Goal: Task Accomplishment & Management: Use online tool/utility

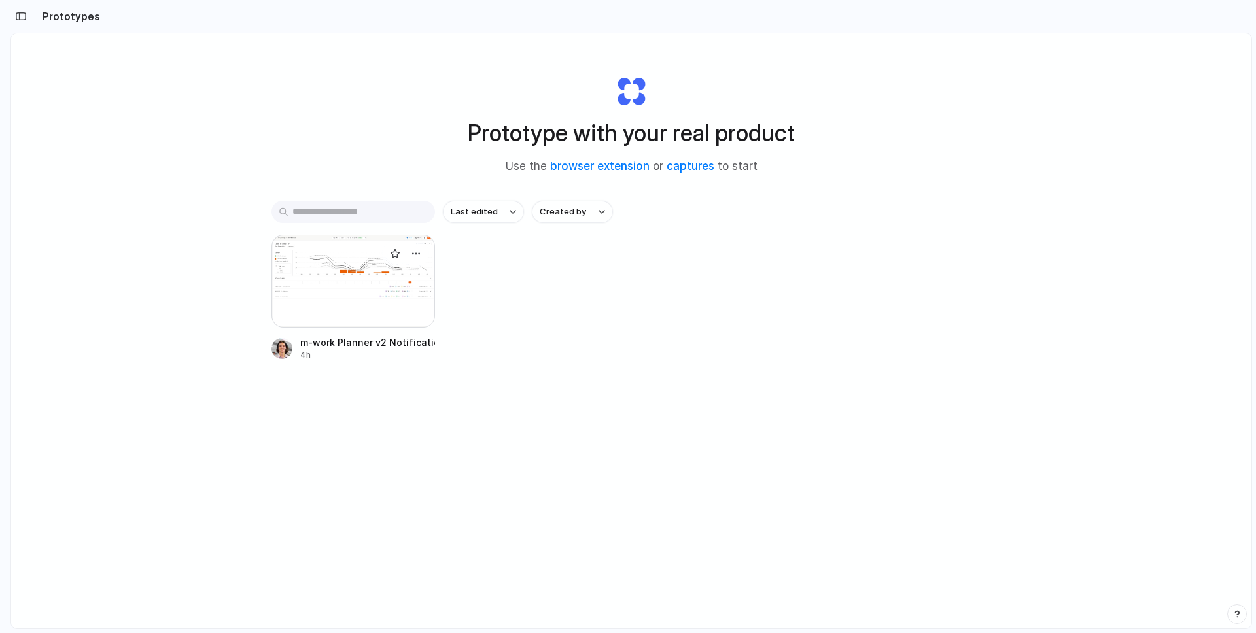
click at [325, 277] on div at bounding box center [354, 281] width 164 height 93
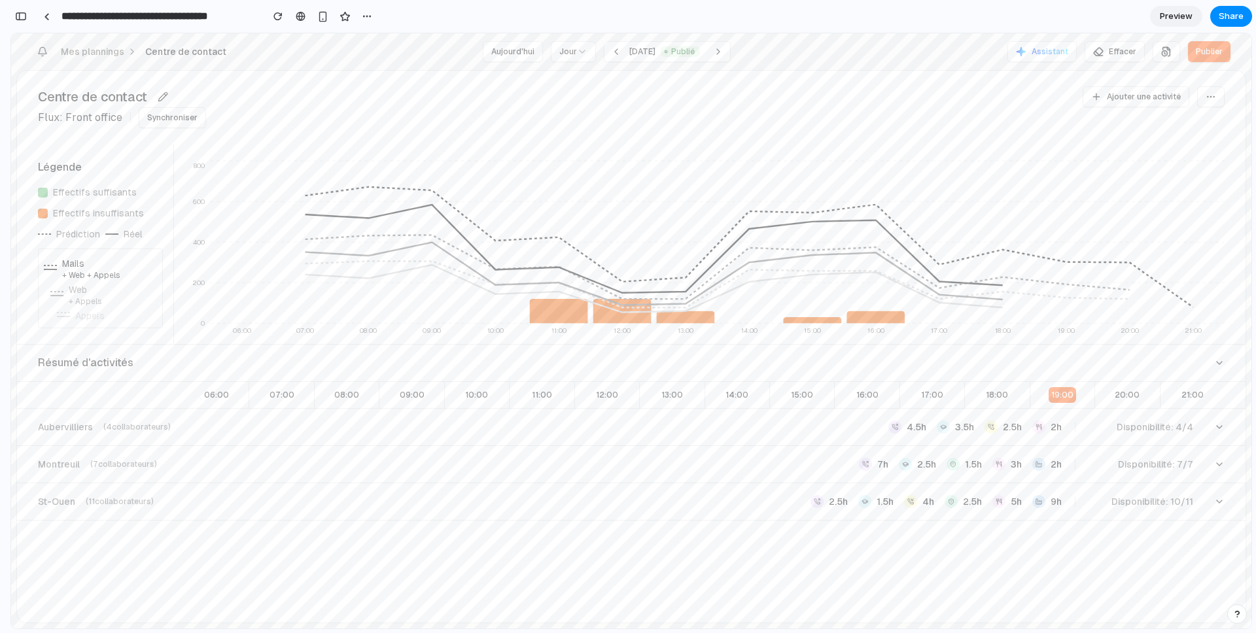
click at [41, 43] on span "Notifications" at bounding box center [42, 43] width 5 height 5
click at [1061, 56] on span "Assistant" at bounding box center [1050, 51] width 37 height 10
click at [1052, 71] on div "Centre de contact Flux: Front office Synchroniser Ajouter une activité" at bounding box center [631, 107] width 1229 height 73
click at [1089, 107] on button "Ajouter une activité" at bounding box center [1136, 96] width 107 height 21
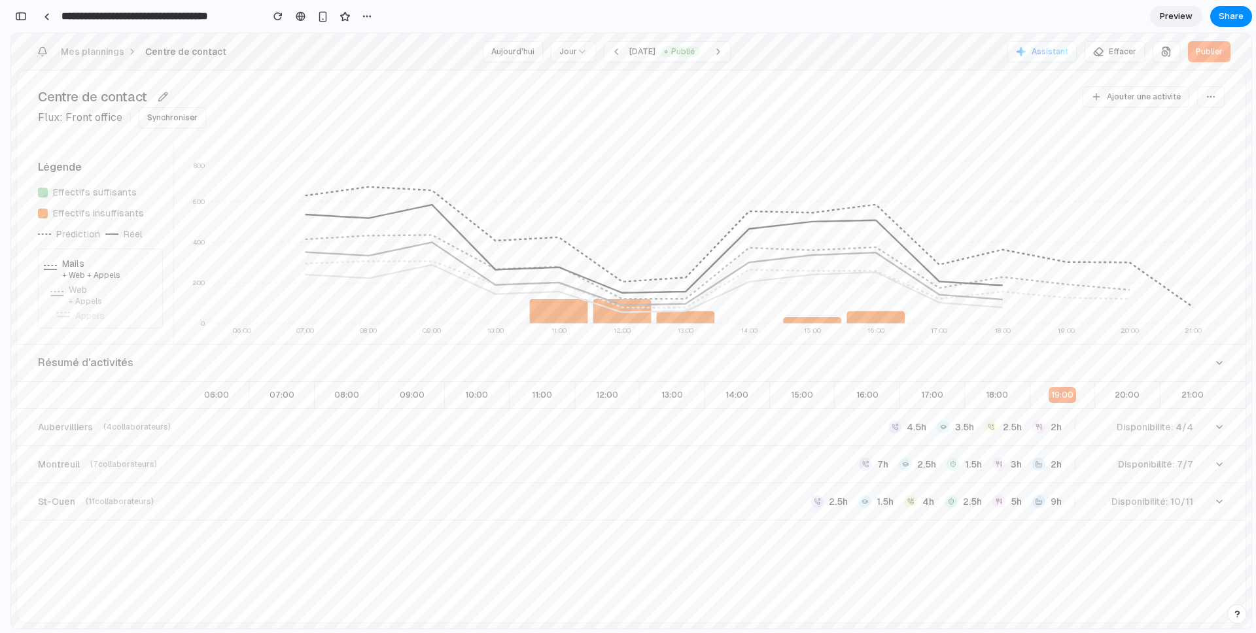
click at [39, 48] on icon "Notifications" at bounding box center [42, 51] width 10 height 10
click at [46, 50] on icon "Notifications" at bounding box center [42, 51] width 10 height 10
click at [18, 56] on div "Mes plannings Centre de contact [DATE] Jour [DATE] Publié Assistant Effacer Pub…" at bounding box center [631, 51] width 1241 height 37
click at [41, 53] on icon "Notifications" at bounding box center [43, 50] width 8 height 7
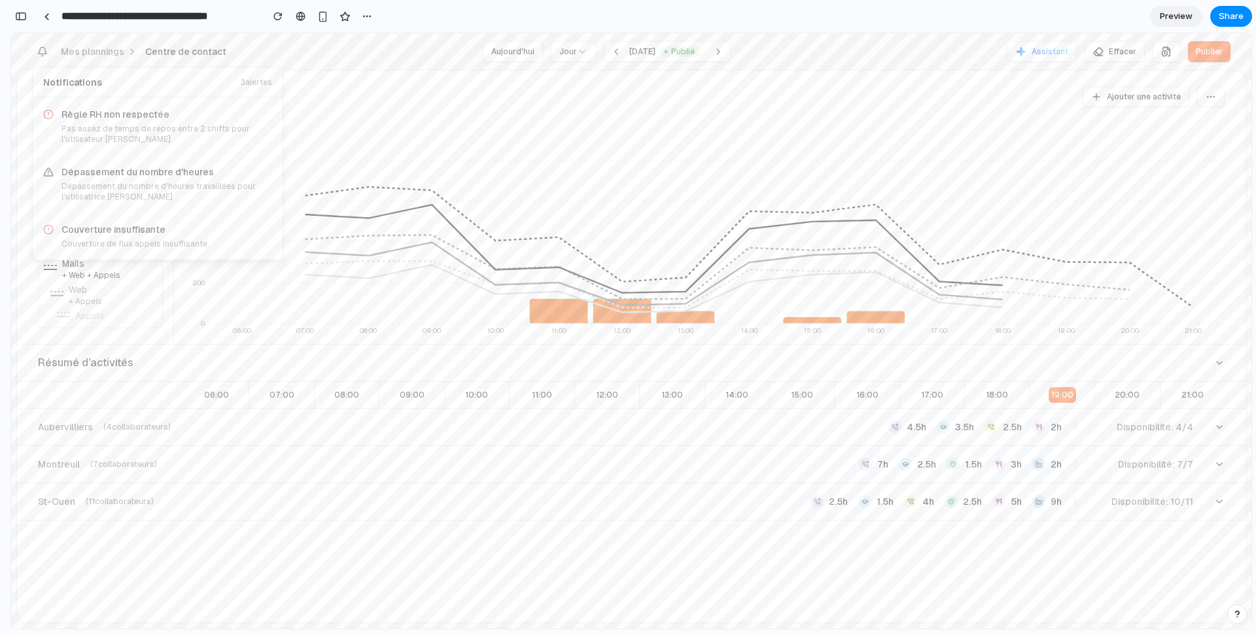
click at [323, 128] on div "Centre de contact Flux: Front office Synchroniser Ajouter une activité" at bounding box center [631, 107] width 1229 height 73
click at [41, 48] on icon "Notifications" at bounding box center [42, 51] width 10 height 10
click at [165, 98] on div "Règle RH non respectée Pas assez de temps de repos entre 2 shifts pour l'utilis…" at bounding box center [158, 126] width 250 height 58
click at [857, 59] on div "Notifications 3 alertes Règle RH non respectée Pas assez de temps de repos entr…" at bounding box center [631, 51] width 1199 height 37
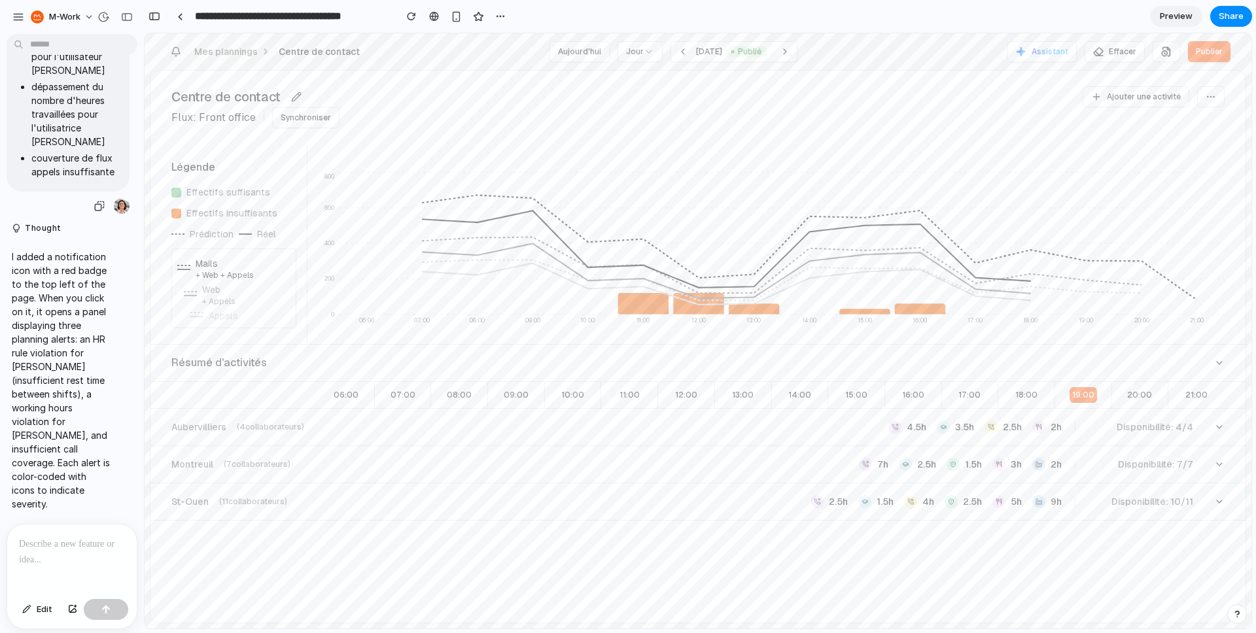
click at [26, 211] on div "I'd like you to add a notification icon on the top left of the page. When openi…" at bounding box center [68, 50] width 123 height 330
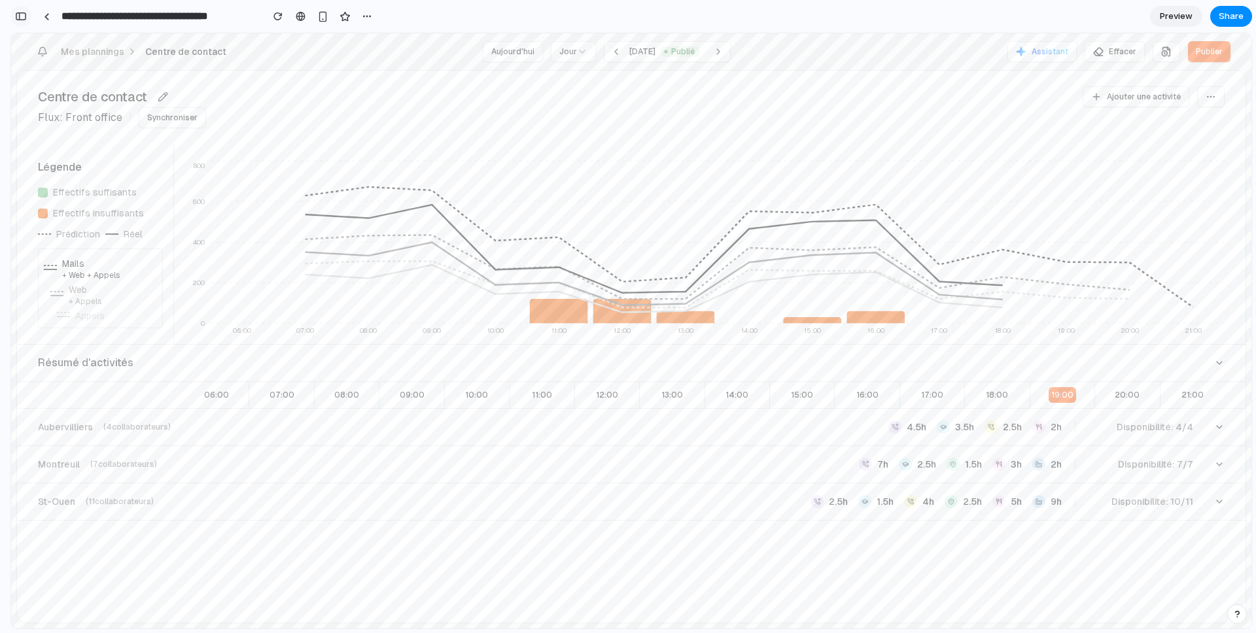
click at [29, 13] on button "button" at bounding box center [20, 16] width 21 height 21
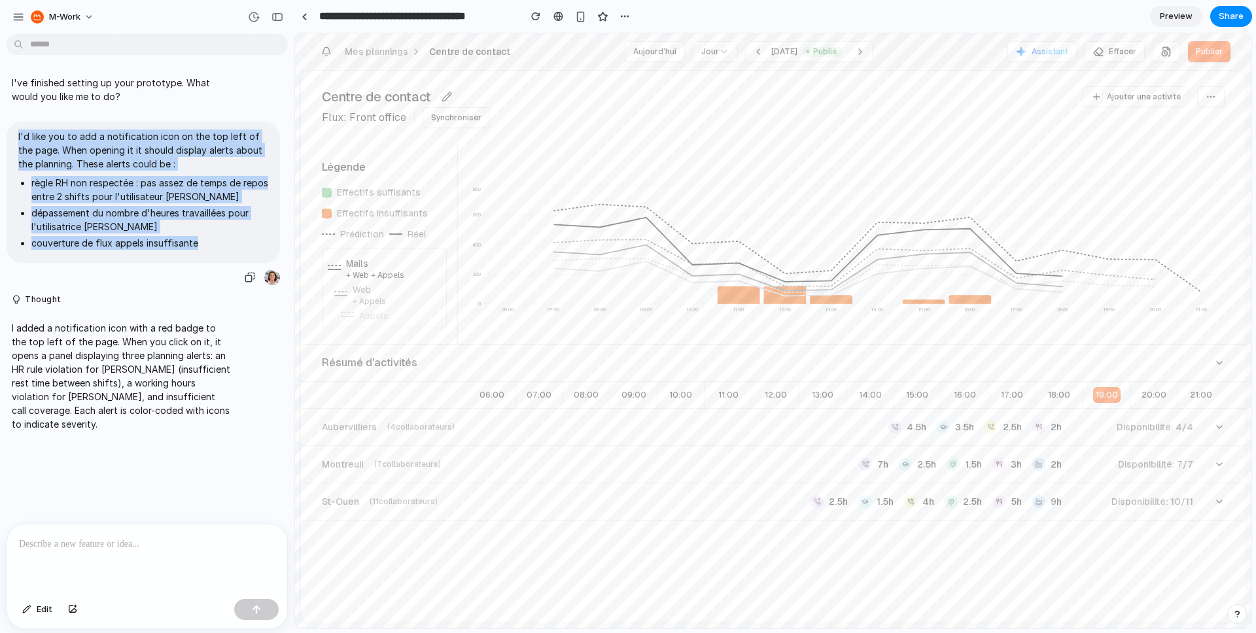
drag, startPoint x: 202, startPoint y: 247, endPoint x: 14, endPoint y: 124, distance: 223.6
click at [14, 124] on div "I'd like you to add a notification icon on the top left of the page. When openi…" at bounding box center [144, 192] width 274 height 141
copy span "I'd like you to add a notification icon on the top left of the page. When openi…"
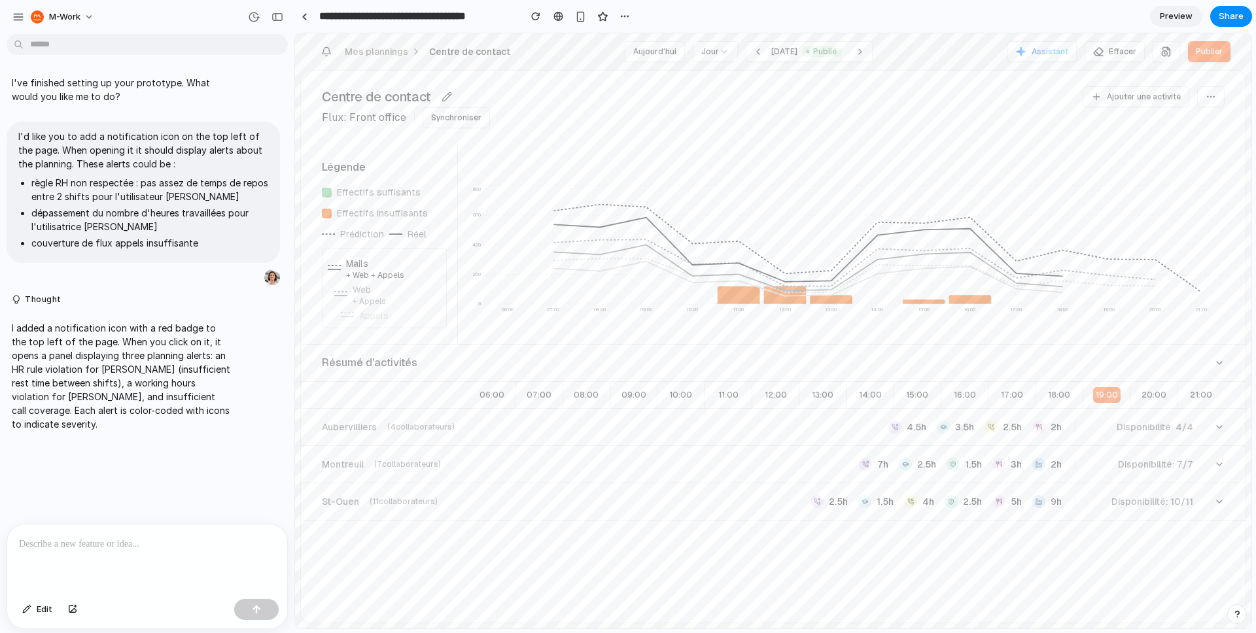
click at [82, 532] on div at bounding box center [147, 559] width 280 height 69
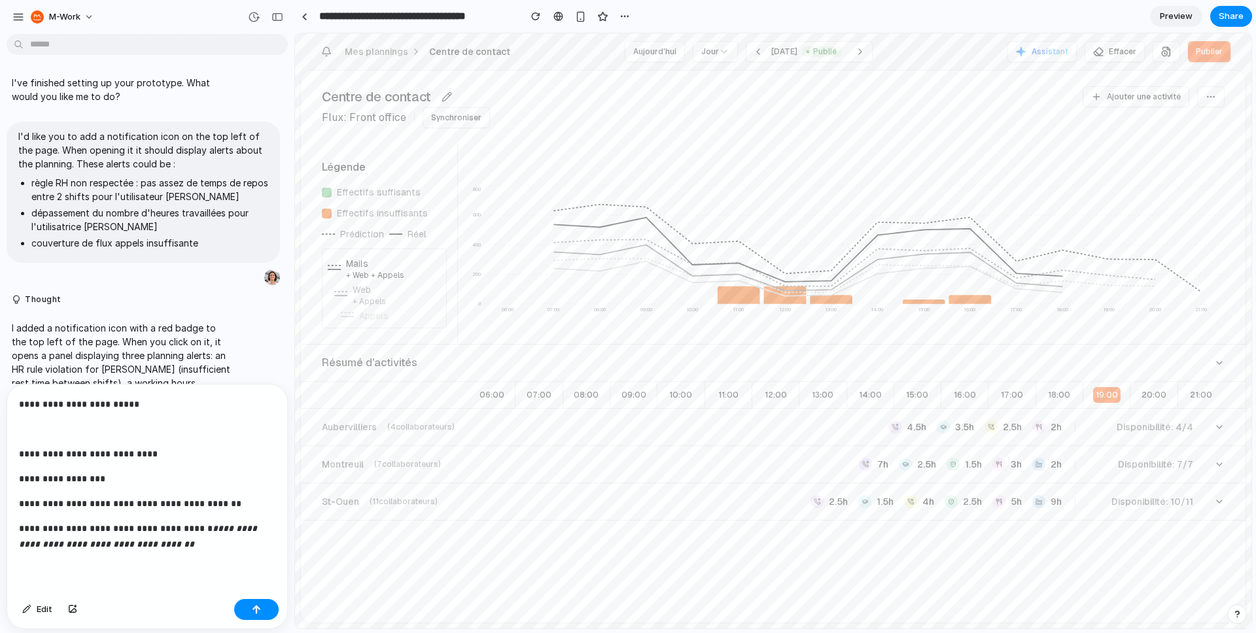
click at [127, 406] on p "**********" at bounding box center [147, 405] width 257 height 16
drag, startPoint x: 115, startPoint y: 402, endPoint x: 195, endPoint y: 402, distance: 79.8
click at [194, 402] on p "**********" at bounding box center [147, 405] width 257 height 16
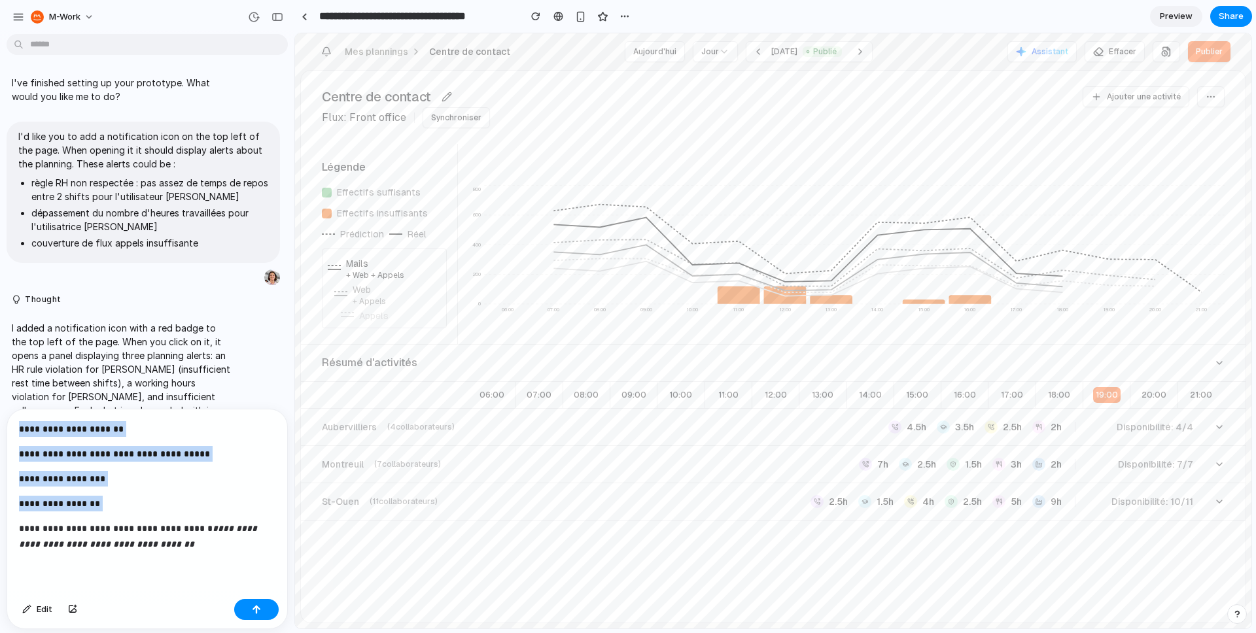
copy div "**********"
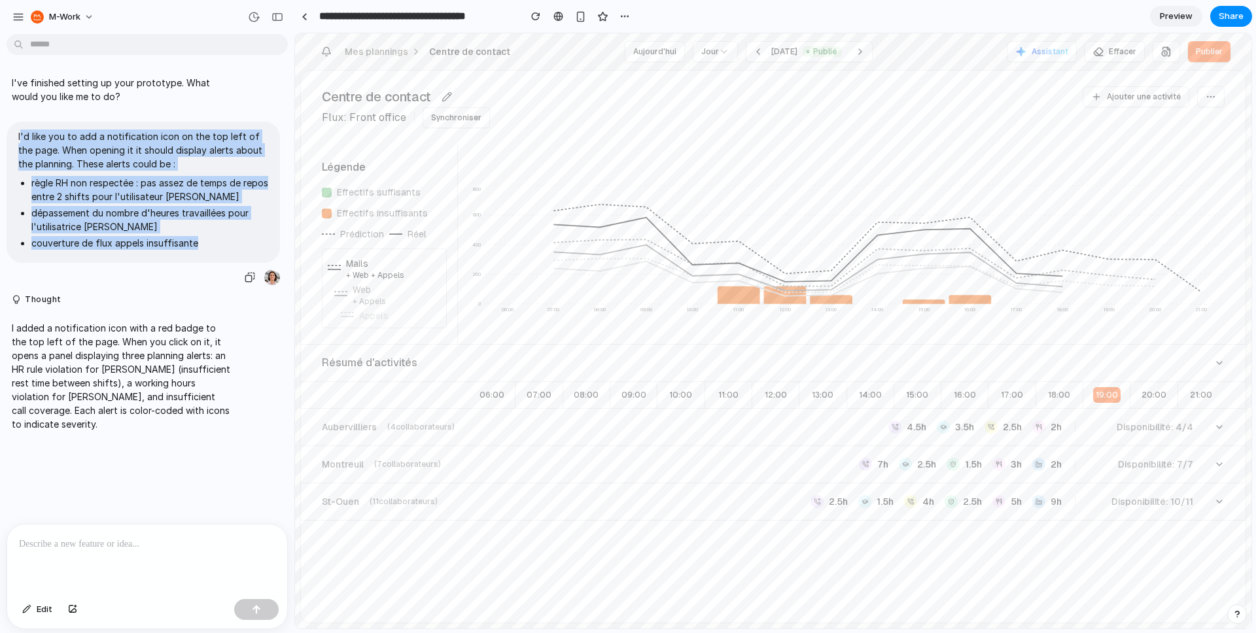
drag, startPoint x: 211, startPoint y: 244, endPoint x: 21, endPoint y: 134, distance: 219.3
click at [20, 134] on span "I'd like you to add a notification icon on the top left of the page. When openi…" at bounding box center [143, 193] width 250 height 126
copy span "'d like you to add a notification icon on the top left of the page. When openin…"
